Goal: Task Accomplishment & Management: Use online tool/utility

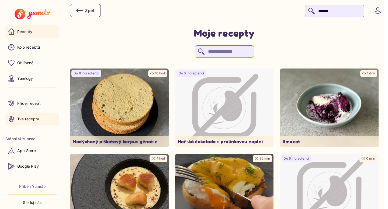
click at [29, 32] on p "Recepty" at bounding box center [24, 31] width 15 height 5
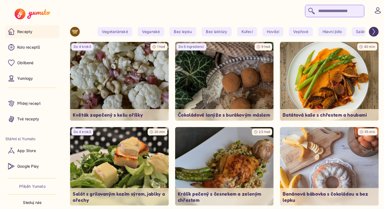
click at [325, 10] on input "search" at bounding box center [334, 11] width 59 height 12
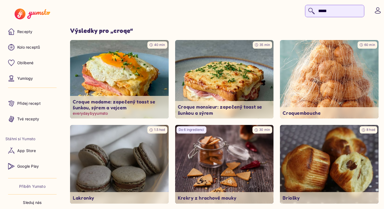
type input "*****"
click at [140, 84] on img at bounding box center [119, 79] width 103 height 83
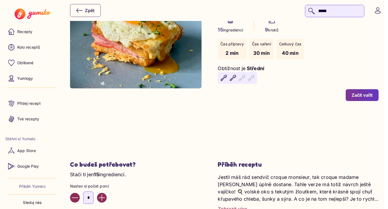
scroll to position [54, 0]
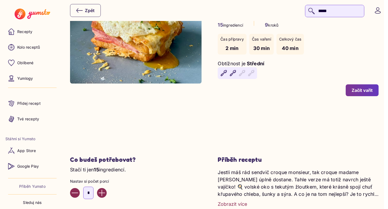
click at [364, 91] on div "Začít vařit" at bounding box center [361, 90] width 21 height 6
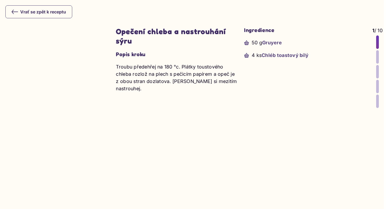
click at [376, 55] on div at bounding box center [377, 56] width 3 height 13
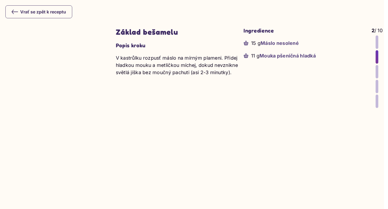
click at [377, 72] on div at bounding box center [376, 71] width 3 height 13
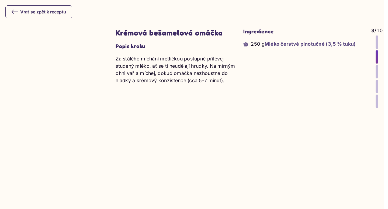
click at [376, 73] on div at bounding box center [376, 71] width 3 height 13
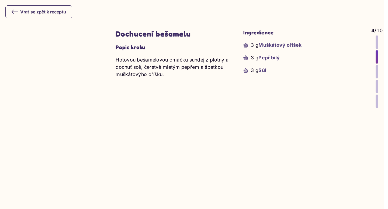
click at [376, 73] on div at bounding box center [376, 71] width 3 height 13
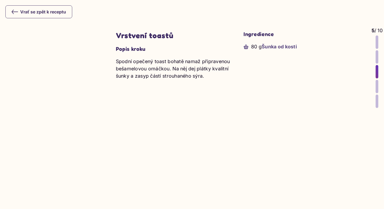
click at [376, 84] on div at bounding box center [376, 86] width 3 height 13
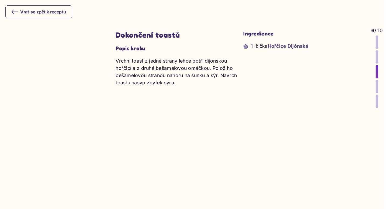
click at [376, 84] on div at bounding box center [376, 86] width 3 height 13
